Goal: Register for event/course

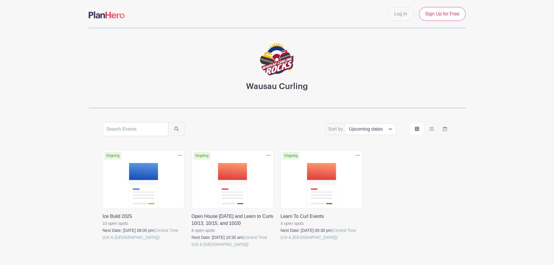
click at [103, 241] on link at bounding box center [103, 241] width 0 height 0
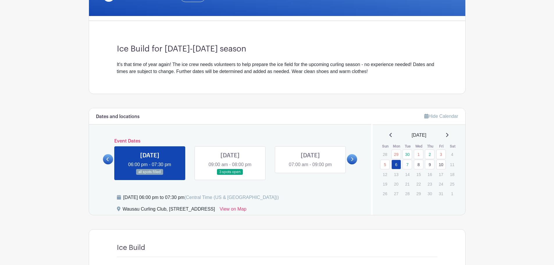
scroll to position [174, 0]
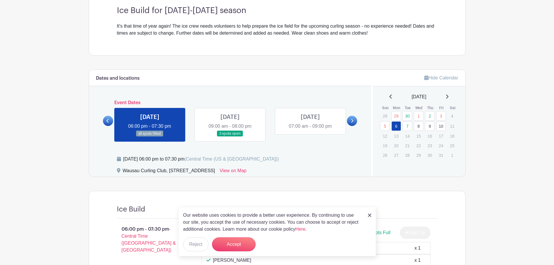
click at [230, 137] on link at bounding box center [230, 137] width 0 height 0
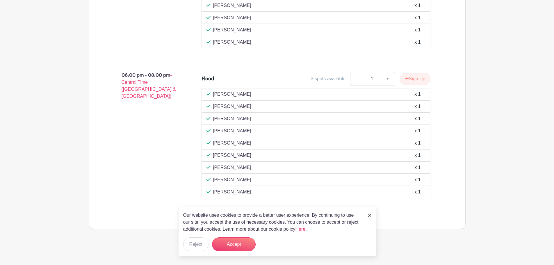
scroll to position [501, 0]
click at [409, 77] on button "Sign Up" at bounding box center [415, 78] width 31 height 12
click at [368, 213] on link at bounding box center [369, 214] width 3 height 7
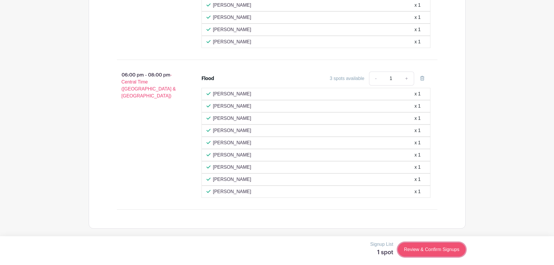
click at [433, 248] on link "Review & Confirm Signups" at bounding box center [431, 249] width 67 height 14
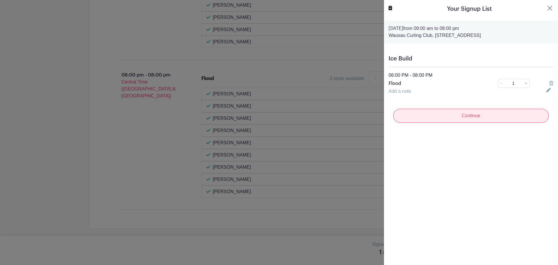
click at [450, 115] on input "Continue" at bounding box center [471, 116] width 156 height 14
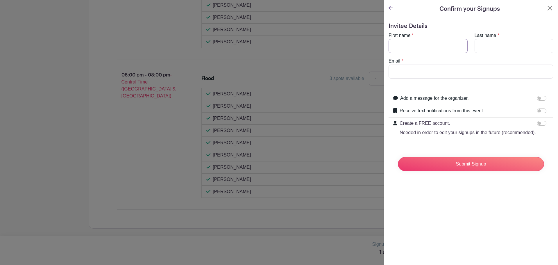
click at [406, 43] on input "First name" at bounding box center [428, 46] width 79 height 14
click at [411, 49] on input "First name" at bounding box center [428, 46] width 79 height 14
type input "[PERSON_NAME]"
type input "e"
type input "d"
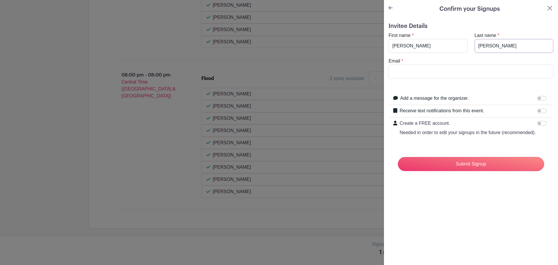
type input "[PERSON_NAME]"
type input "[EMAIL_ADDRESS][DOMAIN_NAME]"
click at [455, 168] on input "Submit Signup" at bounding box center [471, 164] width 146 height 14
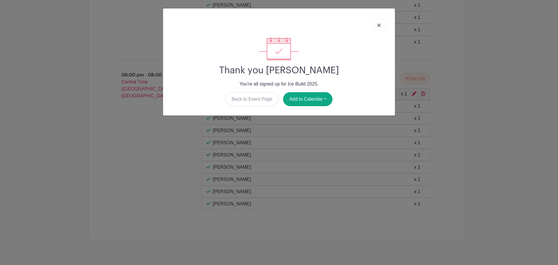
click at [380, 25] on img at bounding box center [378, 25] width 3 height 3
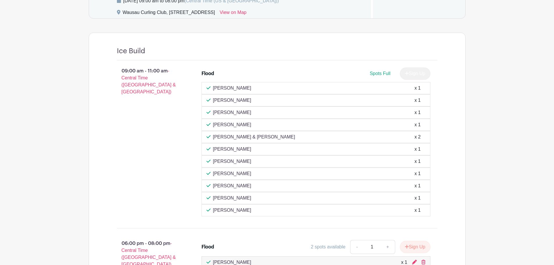
scroll to position [239, 0]
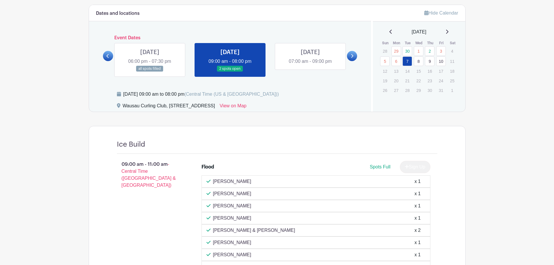
click at [310, 65] on link at bounding box center [310, 65] width 0 height 0
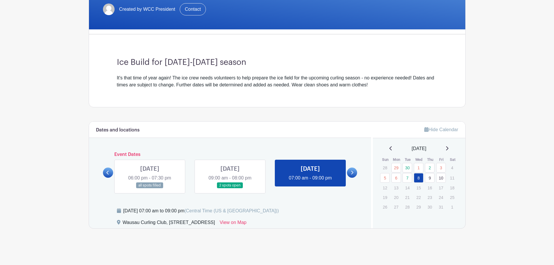
scroll to position [123, 0]
click at [428, 178] on link "9" at bounding box center [430, 178] width 10 height 10
